Goal: Information Seeking & Learning: Understand process/instructions

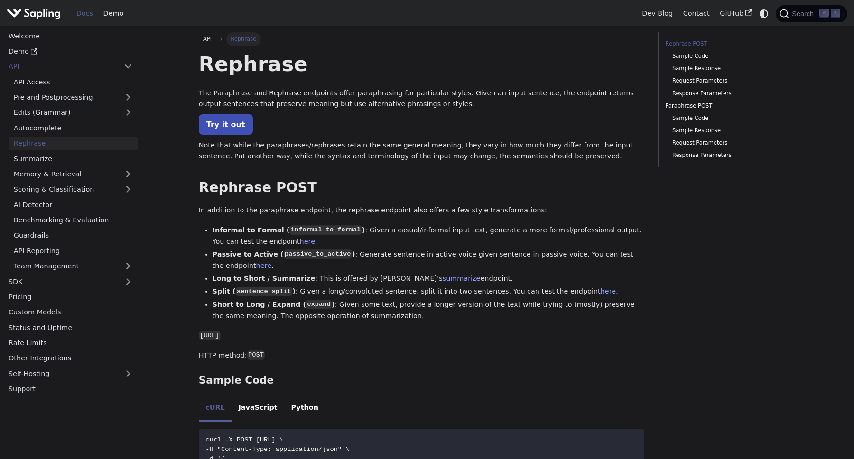
click at [225, 97] on p "The Paraphrase and Rephrase endpoints offer paraphrasing for particular styles.…" at bounding box center [422, 99] width 446 height 23
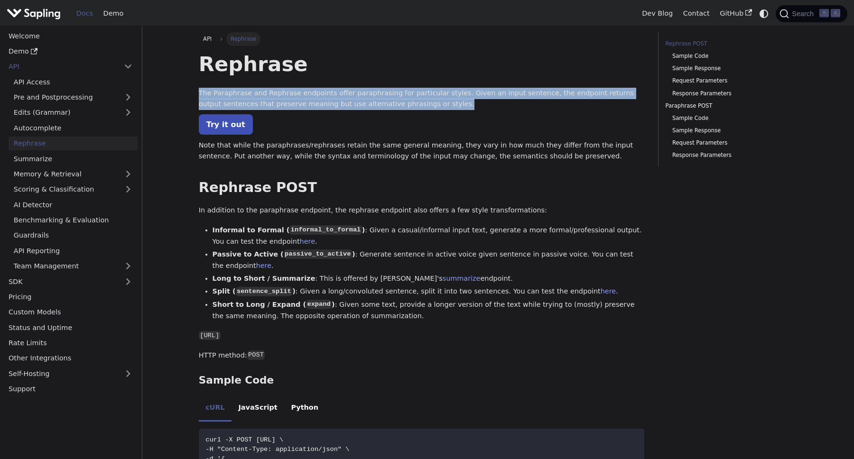
click at [252, 100] on p "The Paraphrase and Rephrase endpoints offer paraphrasing for particular styles.…" at bounding box center [422, 99] width 446 height 23
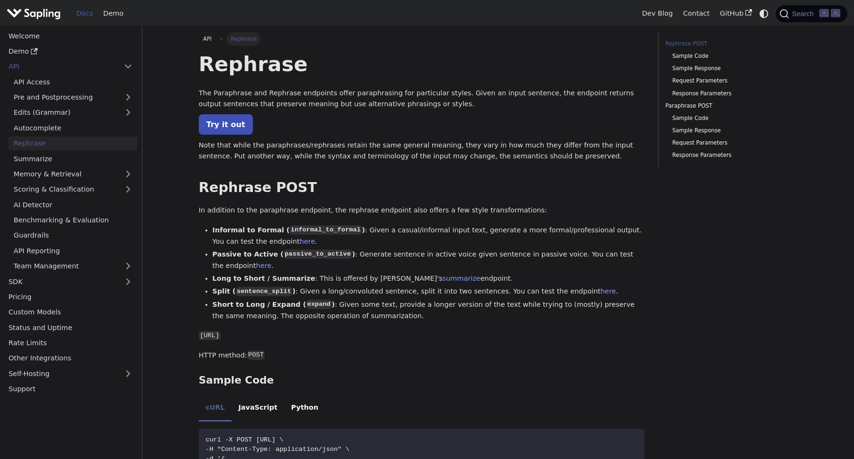
click at [252, 100] on p "The Paraphrase and Rephrase endpoints offer paraphrasing for particular styles.…" at bounding box center [422, 99] width 446 height 23
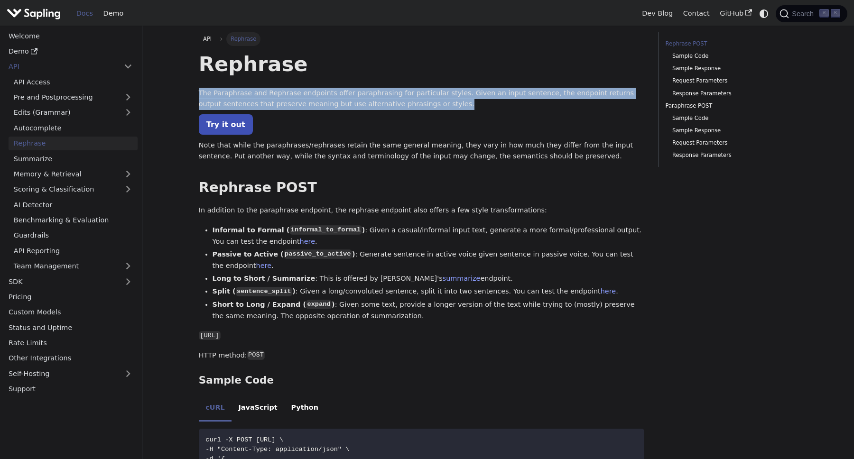
click at [274, 103] on p "The Paraphrase and Rephrase endpoints offer paraphrasing for particular styles.…" at bounding box center [422, 99] width 446 height 23
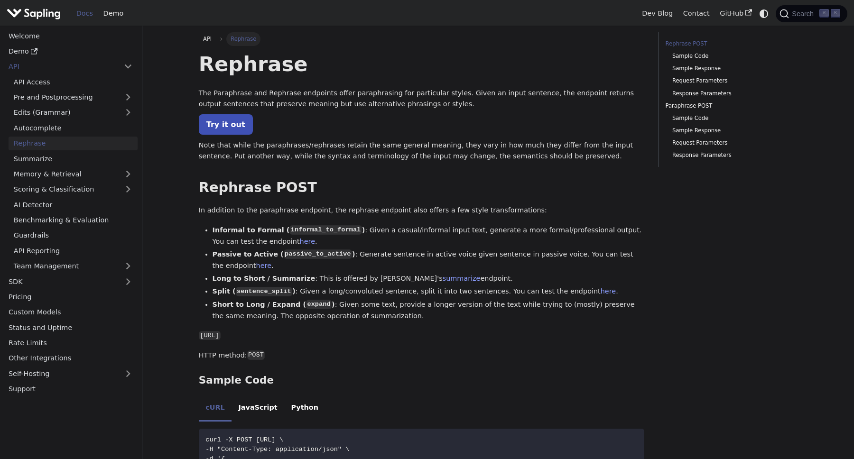
click at [274, 103] on p "The Paraphrase and Rephrase endpoints offer paraphrasing for particular styles.…" at bounding box center [422, 99] width 446 height 23
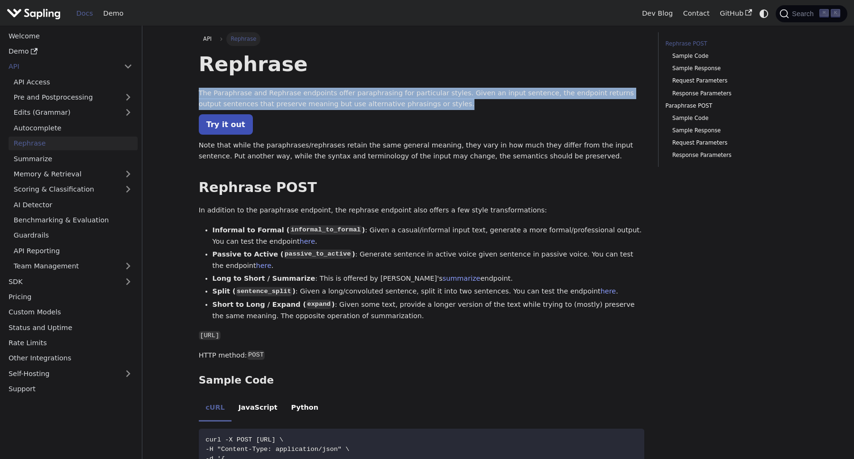
click at [286, 104] on p "The Paraphrase and Rephrase endpoints offer paraphrasing for particular styles.…" at bounding box center [422, 99] width 446 height 23
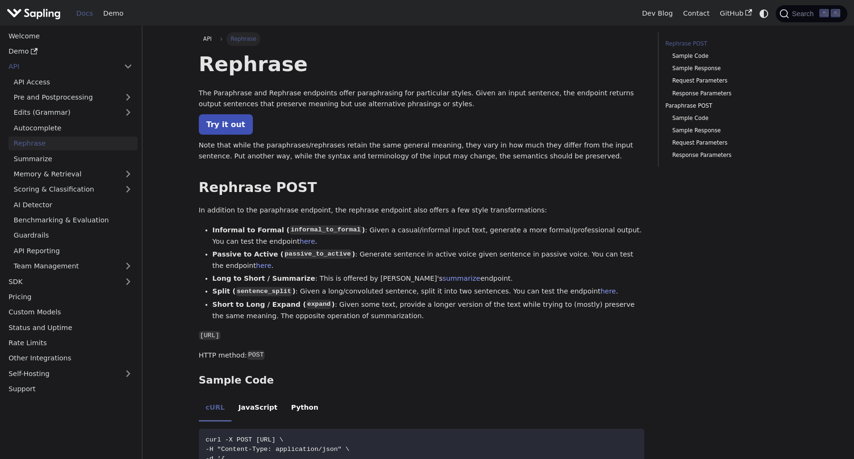
click at [286, 104] on p "The Paraphrase and Rephrase endpoints offer paraphrasing for particular styles.…" at bounding box center [422, 99] width 446 height 23
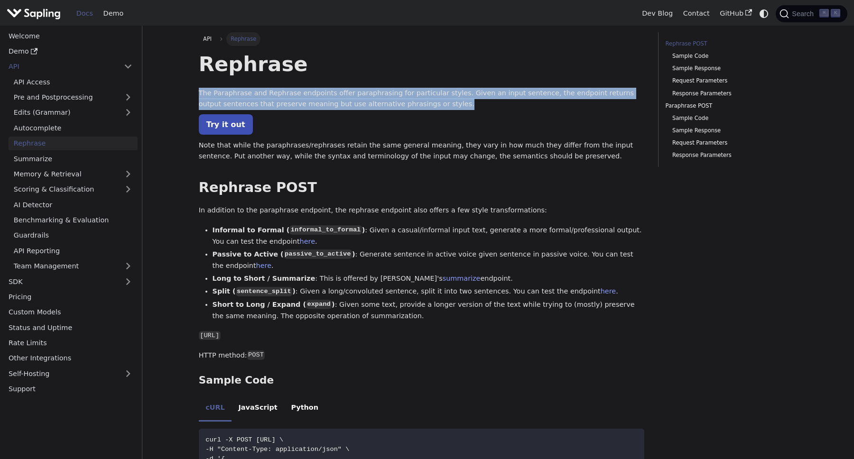
click at [301, 104] on p "The Paraphrase and Rephrase endpoints offer paraphrasing for particular styles.…" at bounding box center [422, 99] width 446 height 23
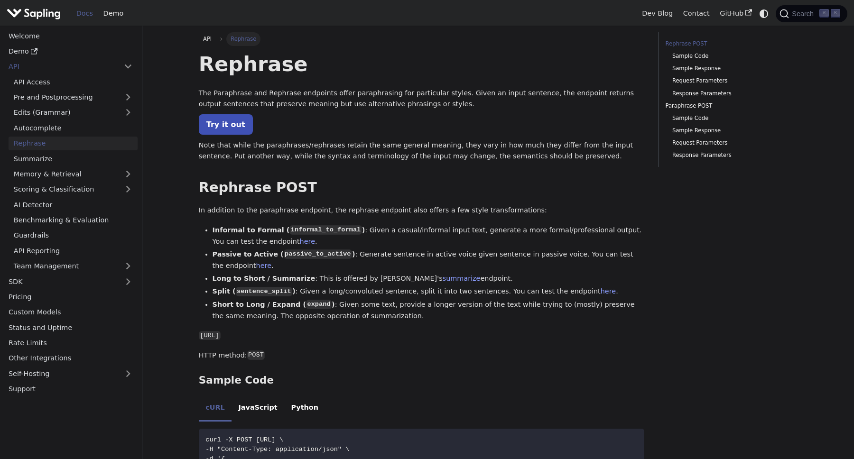
click at [301, 104] on p "The Paraphrase and Rephrase endpoints offer paraphrasing for particular styles.…" at bounding box center [422, 99] width 446 height 23
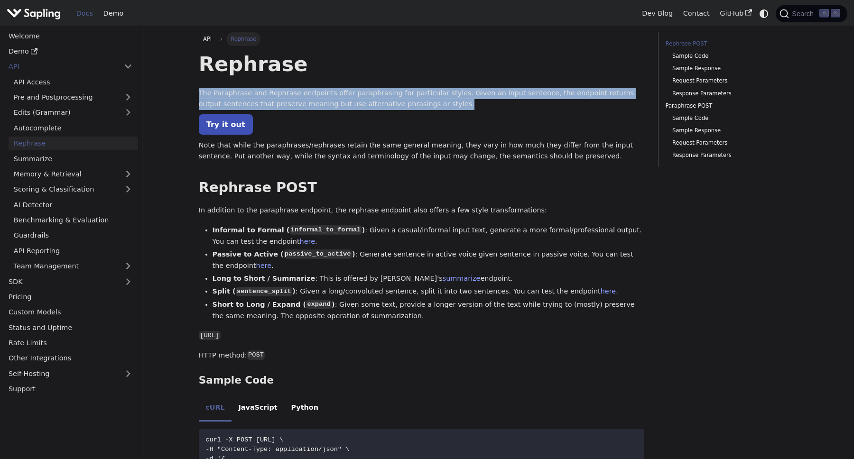
click at [370, 100] on p "The Paraphrase and Rephrase endpoints offer paraphrasing for particular styles.…" at bounding box center [422, 99] width 446 height 23
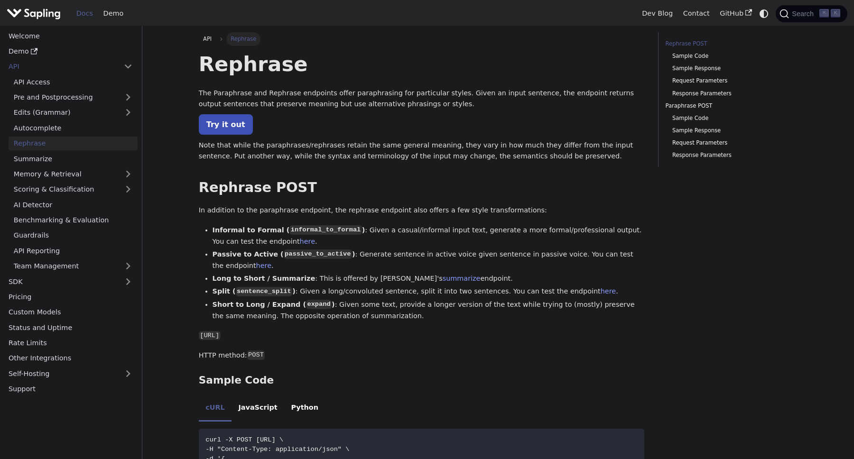
click at [370, 100] on p "The Paraphrase and Rephrase endpoints offer paraphrasing for particular styles.…" at bounding box center [422, 99] width 446 height 23
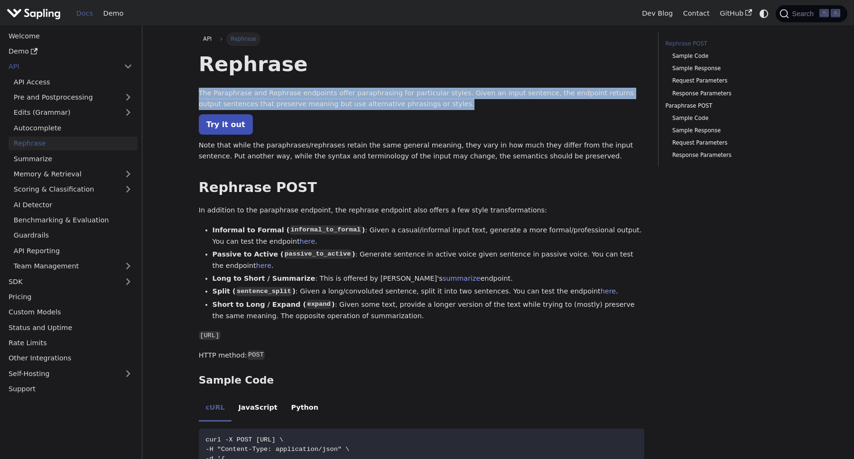
click at [388, 102] on p "The Paraphrase and Rephrase endpoints offer paraphrasing for particular styles.…" at bounding box center [422, 99] width 446 height 23
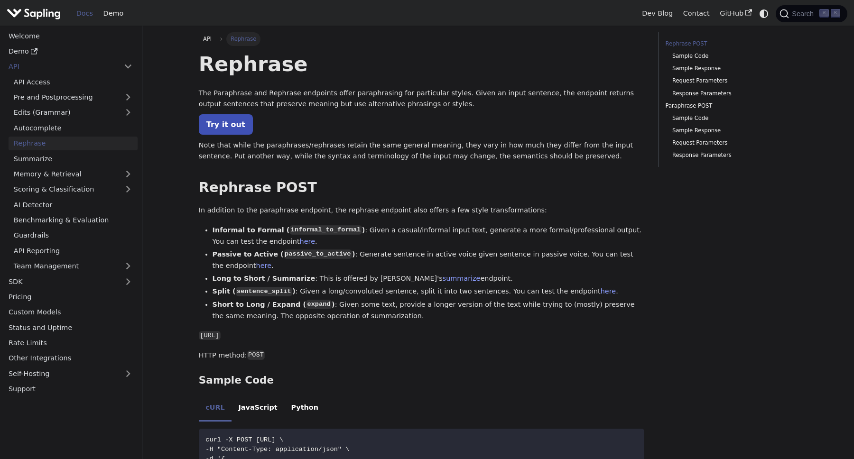
click at [388, 102] on p "The Paraphrase and Rephrase endpoints offer paraphrasing for particular styles.…" at bounding box center [422, 99] width 446 height 23
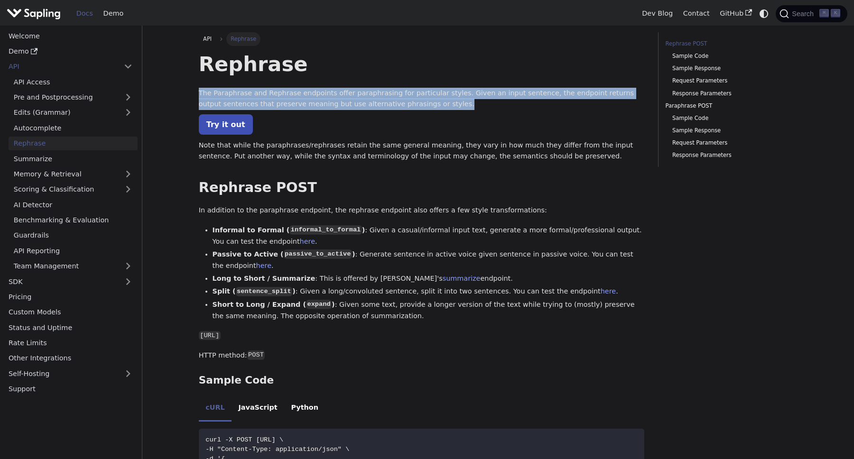
click at [413, 105] on p "The Paraphrase and Rephrase endpoints offer paraphrasing for particular styles.…" at bounding box center [422, 99] width 446 height 23
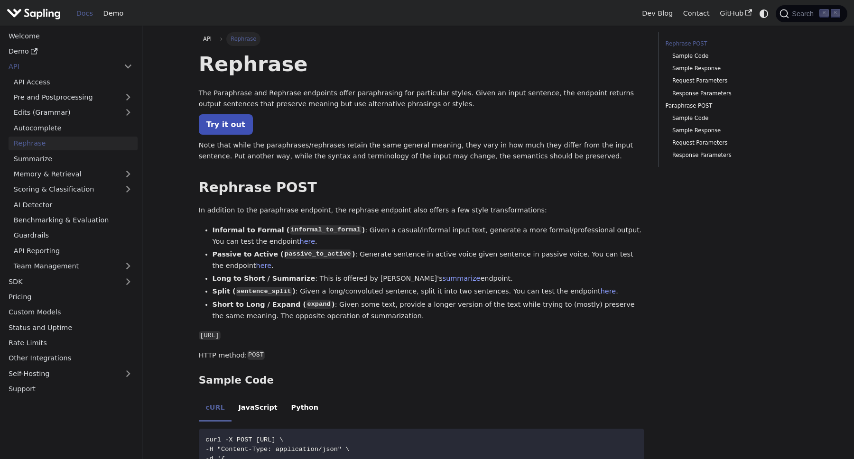
click at [413, 105] on p "The Paraphrase and Rephrase endpoints offer paraphrasing for particular styles.…" at bounding box center [422, 99] width 446 height 23
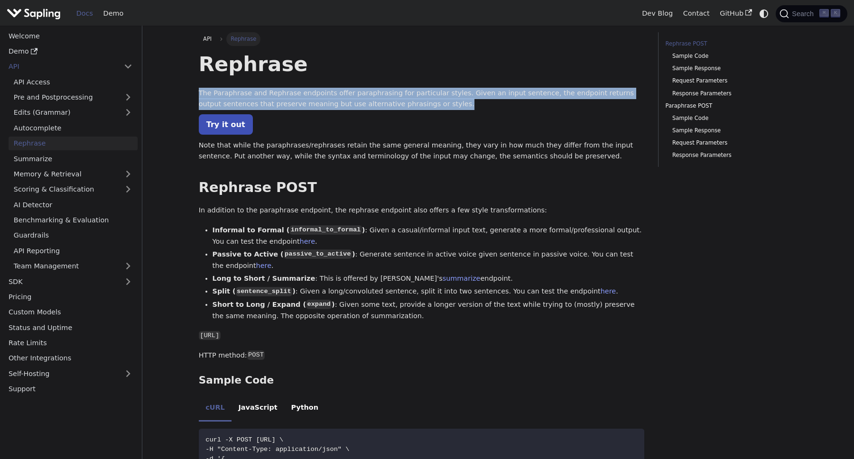
click at [433, 104] on p "The Paraphrase and Rephrase endpoints offer paraphrasing for particular styles.…" at bounding box center [422, 99] width 446 height 23
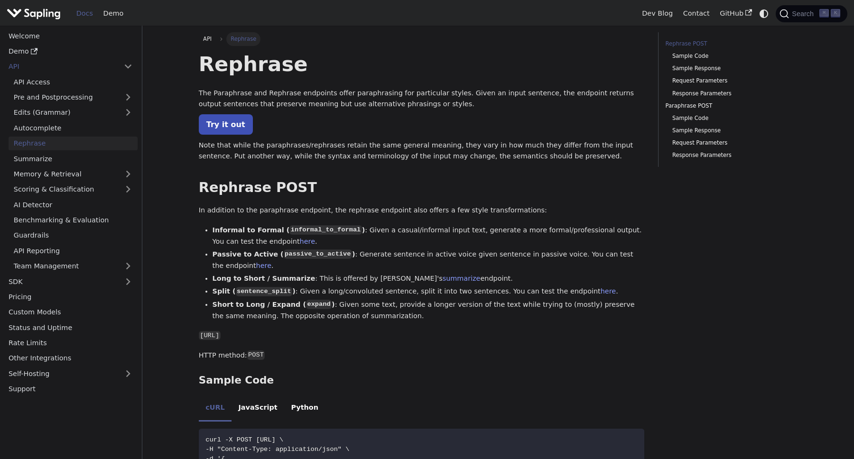
click at [40, 10] on img "Main" at bounding box center [34, 14] width 54 height 14
